Goal: Communication & Community: Answer question/provide support

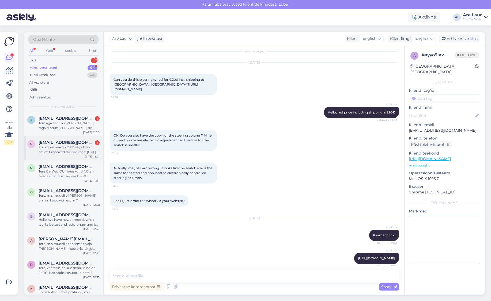
click at [63, 148] on div "For some reason DPD says they haven't received the package: [URL][DOMAIN_NAME]" at bounding box center [69, 150] width 61 height 10
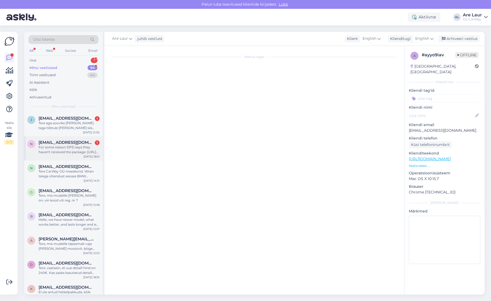
scroll to position [55, 0]
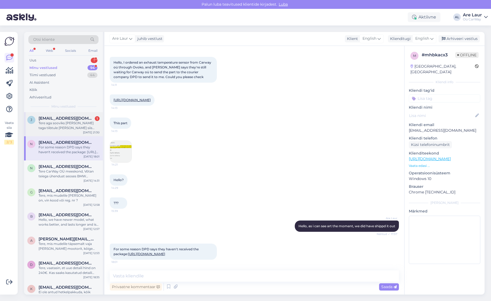
click at [60, 125] on div "Tere aga sooviks [PERSON_NAME] taga tiibtule [PERSON_NAME] siis tellimus [GEOGR…" at bounding box center [69, 126] width 61 height 10
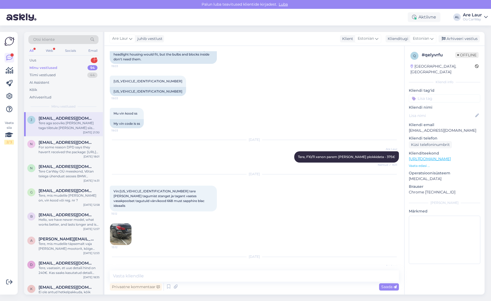
scroll to position [114, 0]
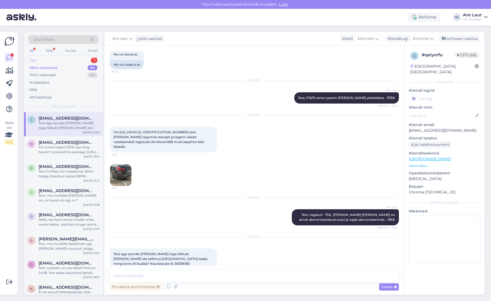
click at [60, 61] on div "Uus 1" at bounding box center [63, 60] width 70 height 7
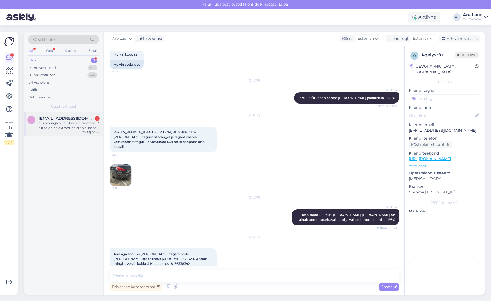
click at [61, 124] on div "Mis hinnaga teil turbod on bwe x5 e53 turbo on helektroniline auto number on163…" at bounding box center [69, 126] width 61 height 10
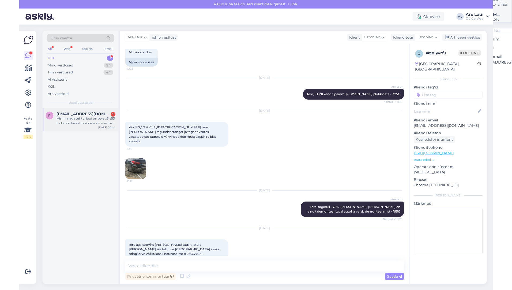
scroll to position [0, 0]
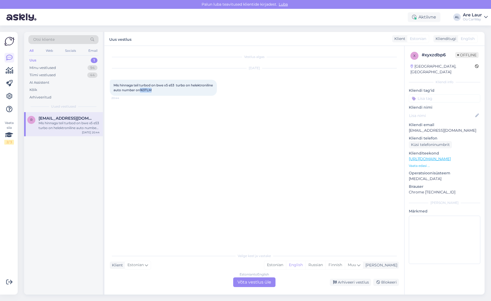
drag, startPoint x: 175, startPoint y: 90, endPoint x: 164, endPoint y: 91, distance: 11.5
click at [164, 91] on span "Mis hinnaga teil turbod on bwe x5 e53 turbo on helektroniline auto number on163…" at bounding box center [164, 87] width 100 height 9
copy span "163TLM"
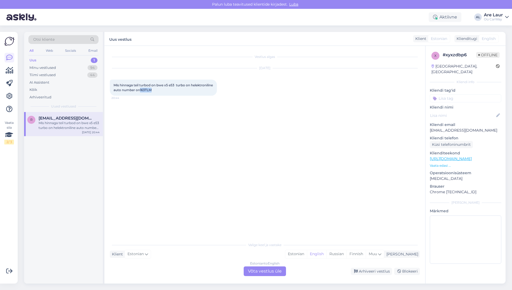
click at [260, 269] on div "Estonian to English Võta vestlus üle" at bounding box center [265, 271] width 42 height 10
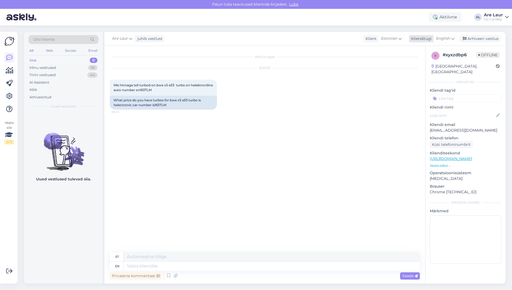
click at [442, 38] on span "English" at bounding box center [443, 39] width 14 height 6
type input "est"
click at [425, 61] on link "Estonian" at bounding box center [433, 62] width 59 height 9
click at [152, 267] on textarea at bounding box center [265, 264] width 310 height 11
type textarea "Tere, Ei ole pakkuda hetkel sellist turbot."
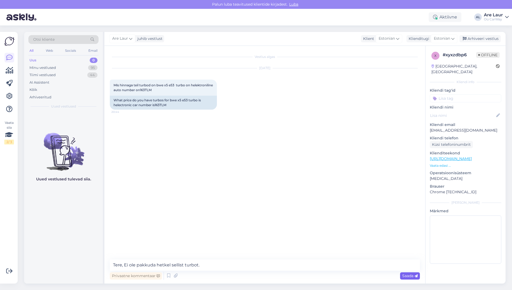
click at [407, 277] on span "Saada" at bounding box center [410, 275] width 16 height 5
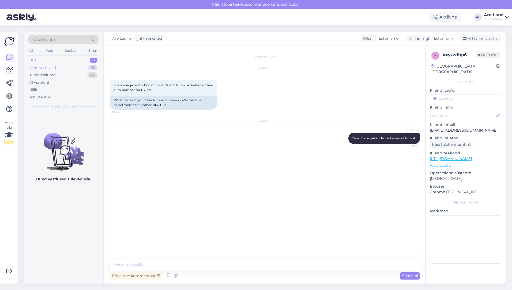
click at [48, 67] on div "Minu vestlused" at bounding box center [42, 67] width 27 height 5
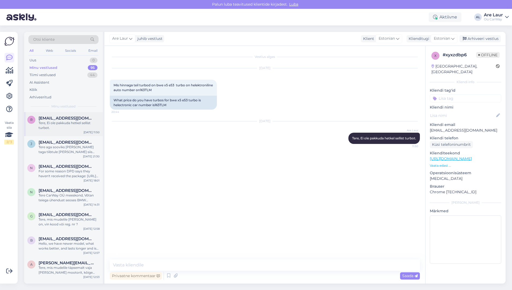
click at [63, 119] on span "[EMAIL_ADDRESS][DOMAIN_NAME]" at bounding box center [67, 118] width 56 height 5
click at [65, 141] on span "[EMAIL_ADDRESS][DOMAIN_NAME]" at bounding box center [67, 142] width 56 height 5
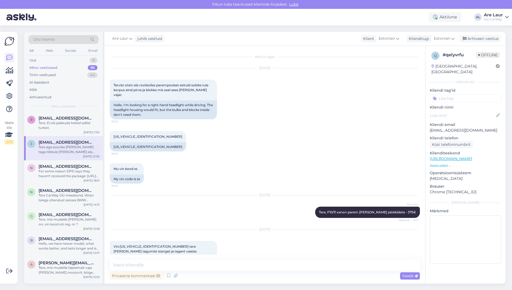
scroll to position [125, 0]
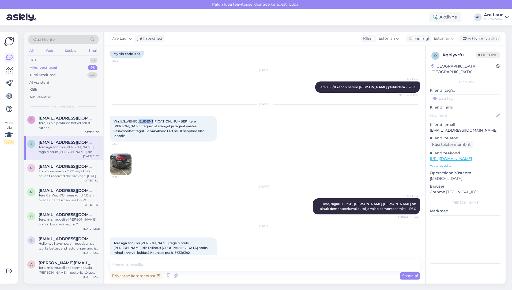
drag, startPoint x: 155, startPoint y: 116, endPoint x: 142, endPoint y: 116, distance: 12.6
click at [142, 119] on span "Vin:[US_VEHICLE_IDENTIFICATION_NUMBER] tere [PERSON_NAME] tagumist stanget ja t…" at bounding box center [160, 128] width 92 height 18
copy span "DX13972"
click at [121, 155] on img at bounding box center [120, 163] width 21 height 21
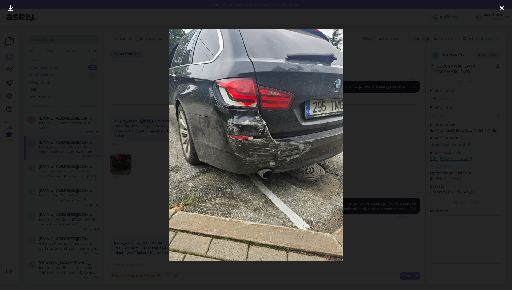
drag, startPoint x: 501, startPoint y: 7, endPoint x: 481, endPoint y: 17, distance: 22.1
click at [491, 7] on icon at bounding box center [502, 8] width 4 height 7
